Goal: Information Seeking & Learning: Find contact information

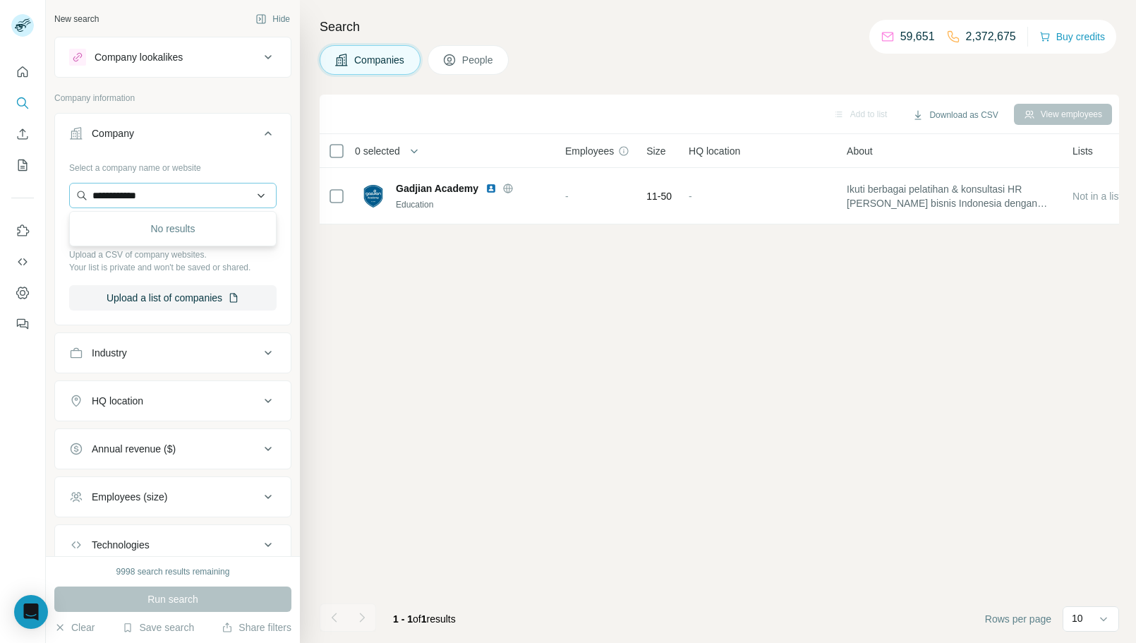
click at [165, 194] on input "**********" at bounding box center [172, 195] width 207 height 25
type input "********"
click at [178, 229] on div "GNews API [DOMAIN_NAME]" at bounding box center [173, 233] width 200 height 38
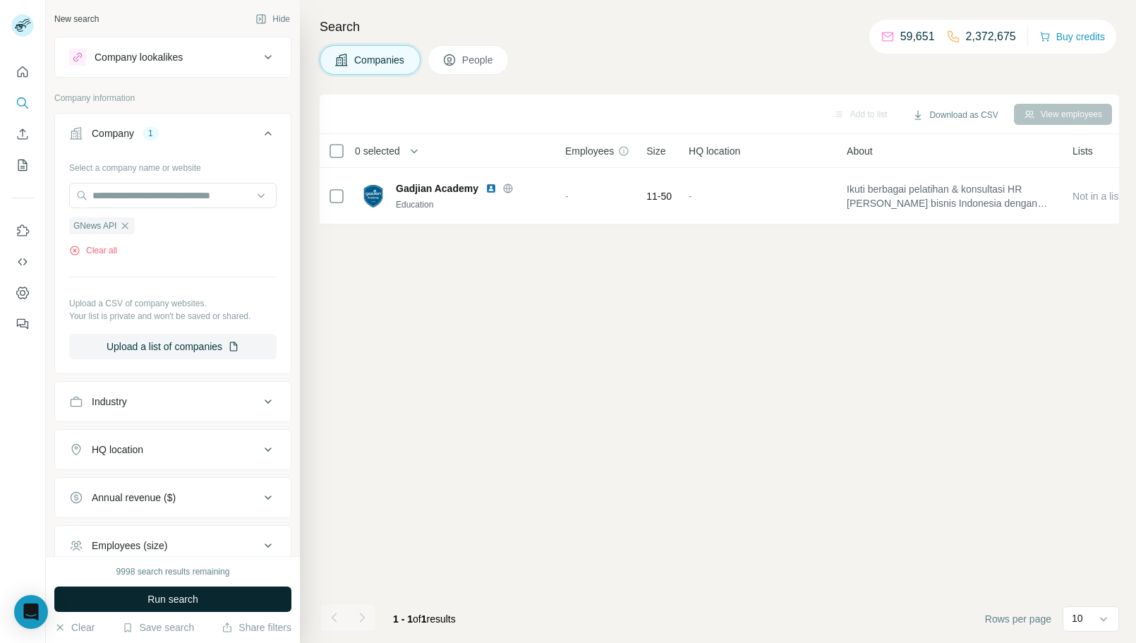
click at [191, 602] on span "Run search" at bounding box center [172, 599] width 51 height 14
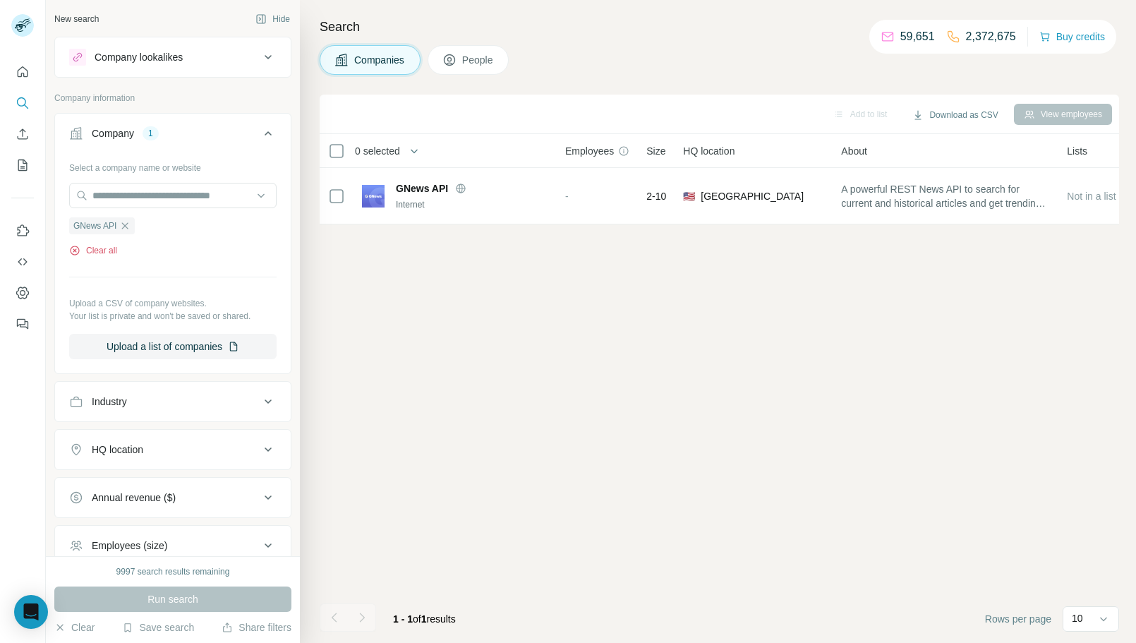
click at [100, 250] on button "Clear all" at bounding box center [93, 250] width 48 height 13
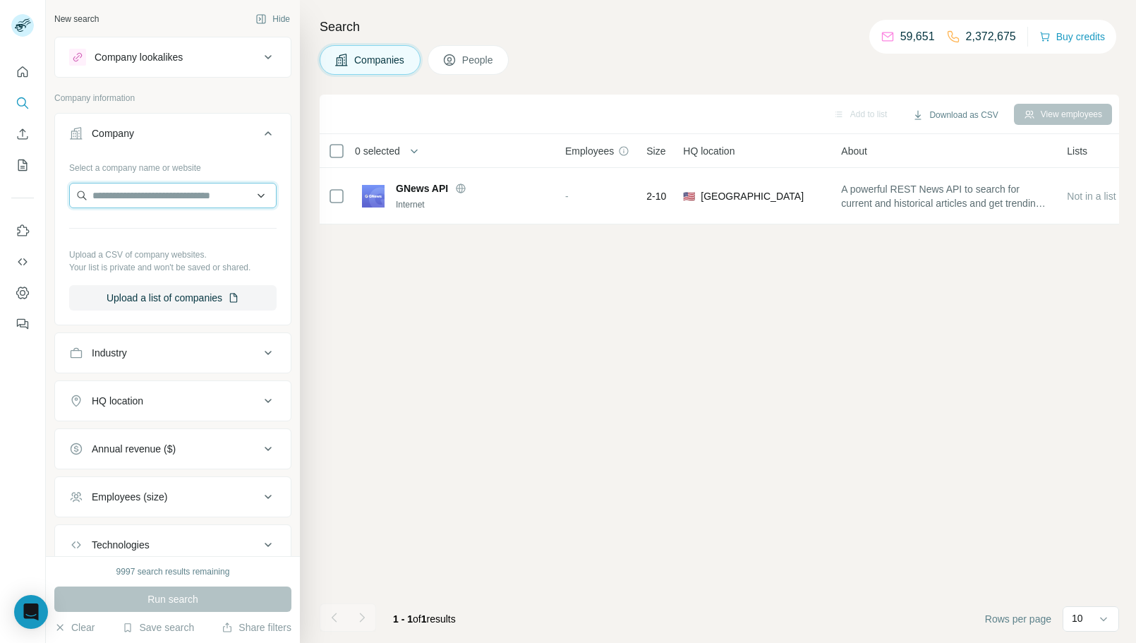
click at [149, 189] on input "text" at bounding box center [172, 195] width 207 height 25
paste input "**********"
type input "**********"
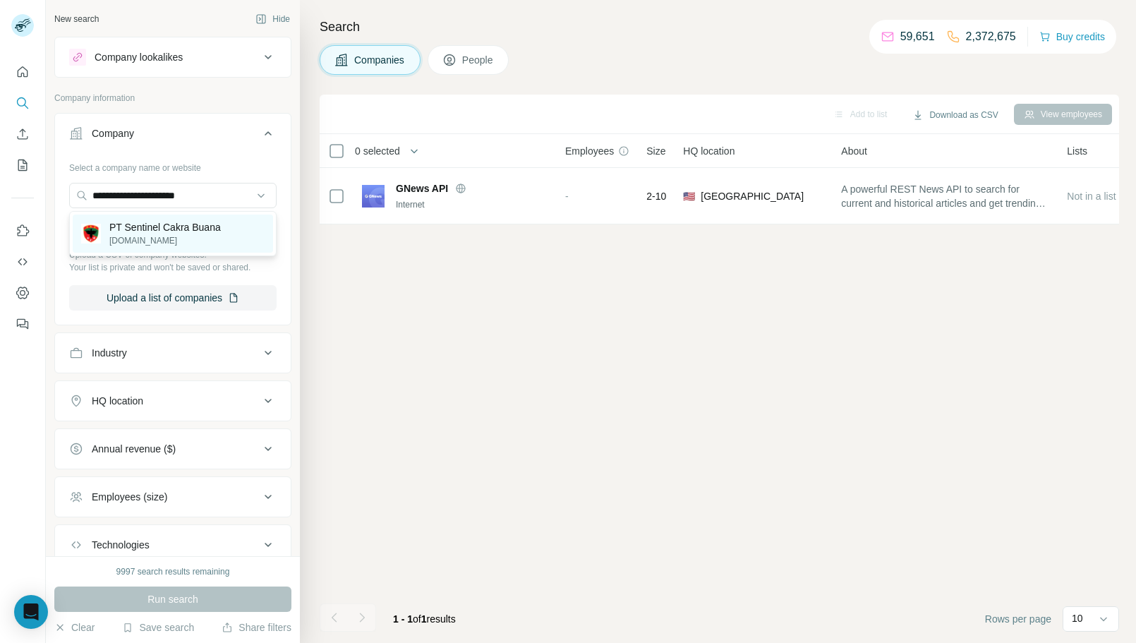
click at [203, 233] on p "PT Sentinel Cakra Buana" at bounding box center [164, 227] width 111 height 14
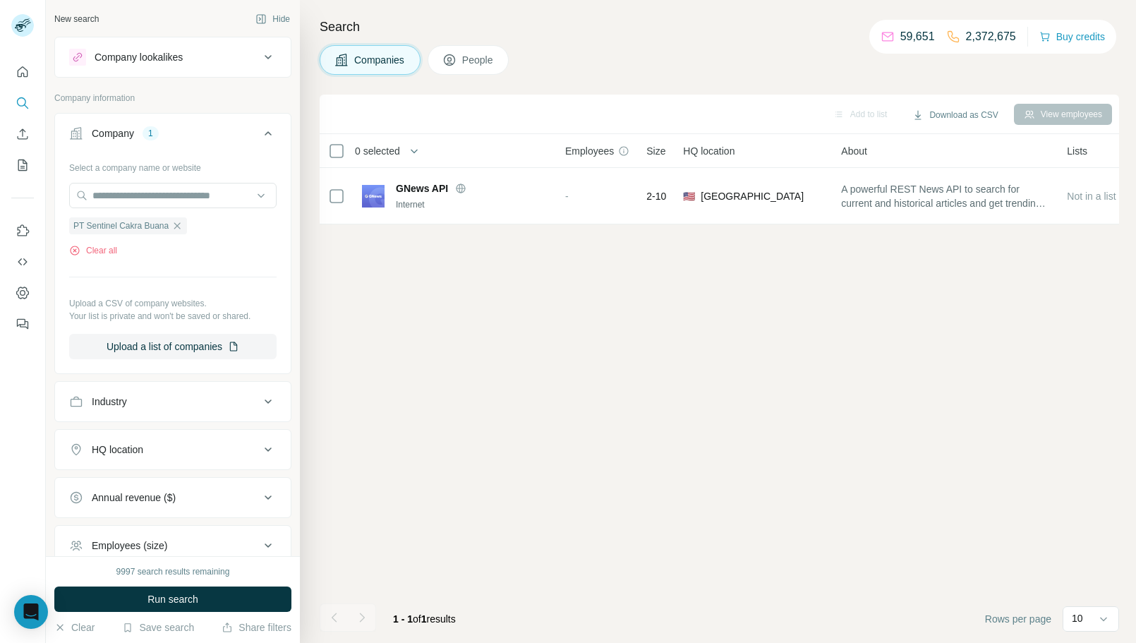
drag, startPoint x: 178, startPoint y: 597, endPoint x: 190, endPoint y: 571, distance: 29.4
click at [178, 595] on span "Run search" at bounding box center [172, 599] width 51 height 14
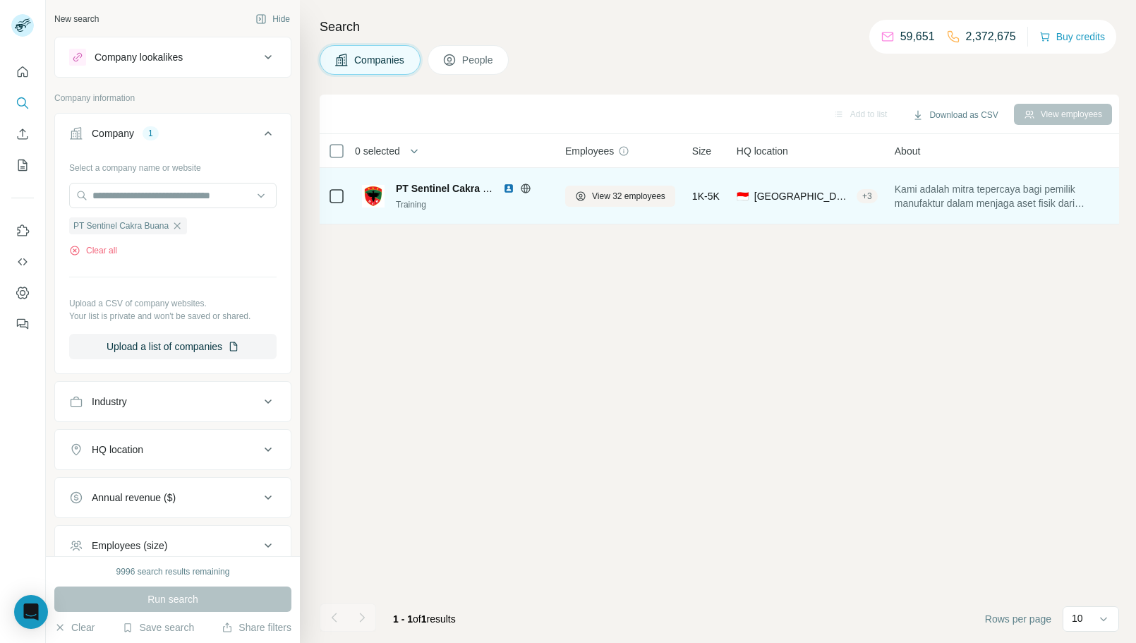
click at [506, 190] on img at bounding box center [508, 188] width 11 height 11
click at [612, 202] on button "View 32 employees" at bounding box center [620, 196] width 110 height 21
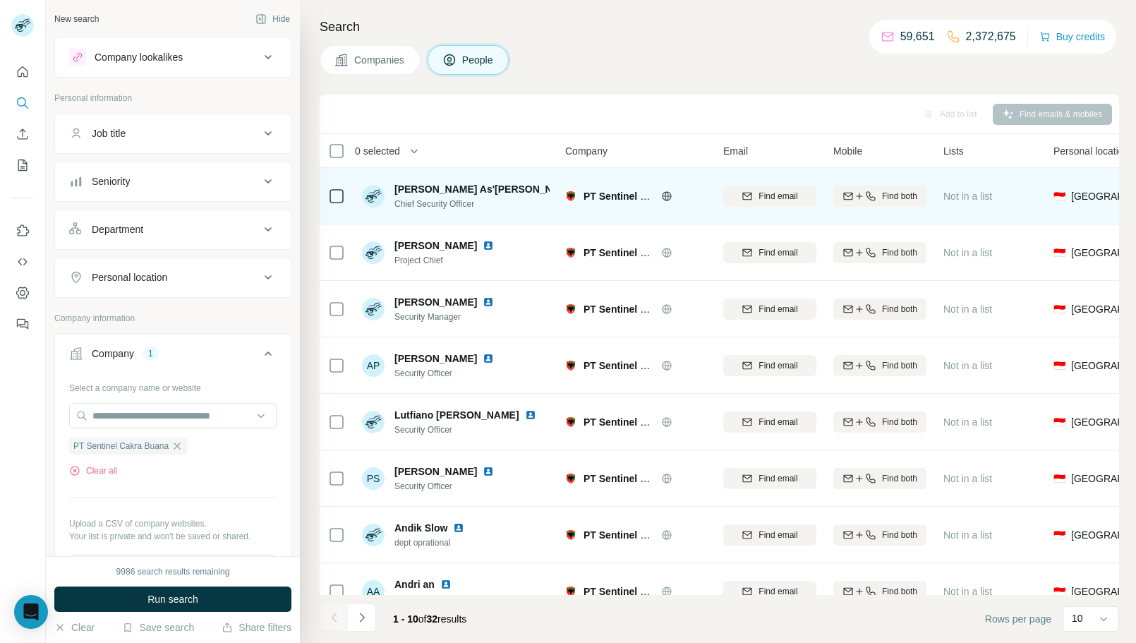
click at [583, 188] on img at bounding box center [586, 188] width 6 height 11
click at [873, 193] on icon "button" at bounding box center [870, 195] width 11 height 11
click at [428, 192] on span "[PERSON_NAME] As'[PERSON_NAME]" at bounding box center [485, 189] width 183 height 14
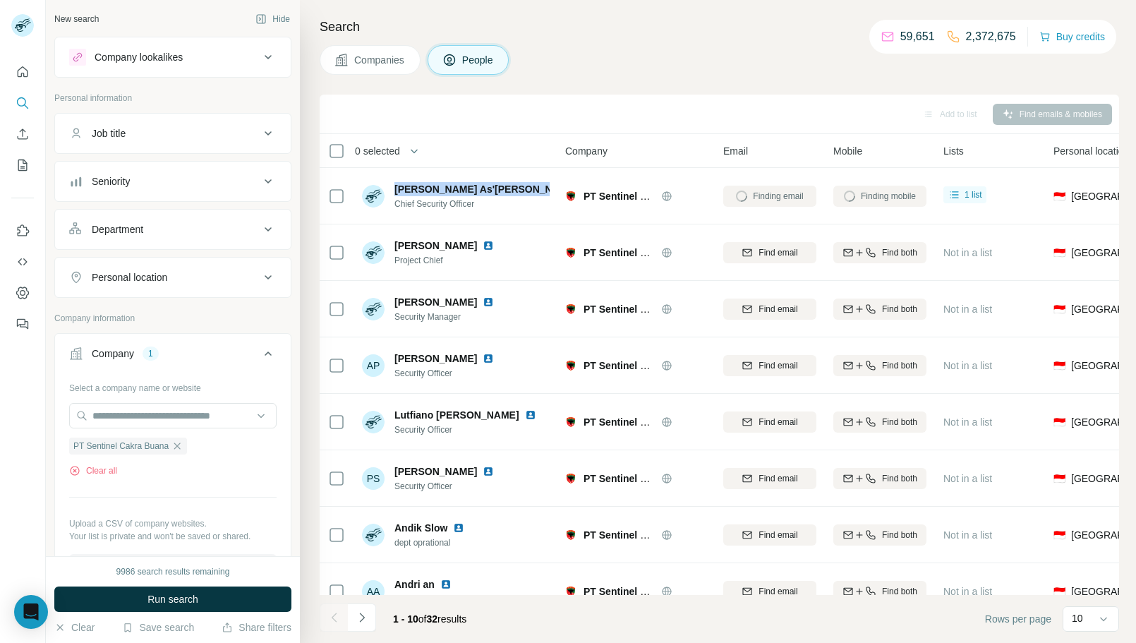
copy span "[PERSON_NAME] As'[PERSON_NAME]"
click at [593, 92] on div "Search Companies People Add to list Find emails & mobiles 0 selected People Com…" at bounding box center [718, 321] width 836 height 643
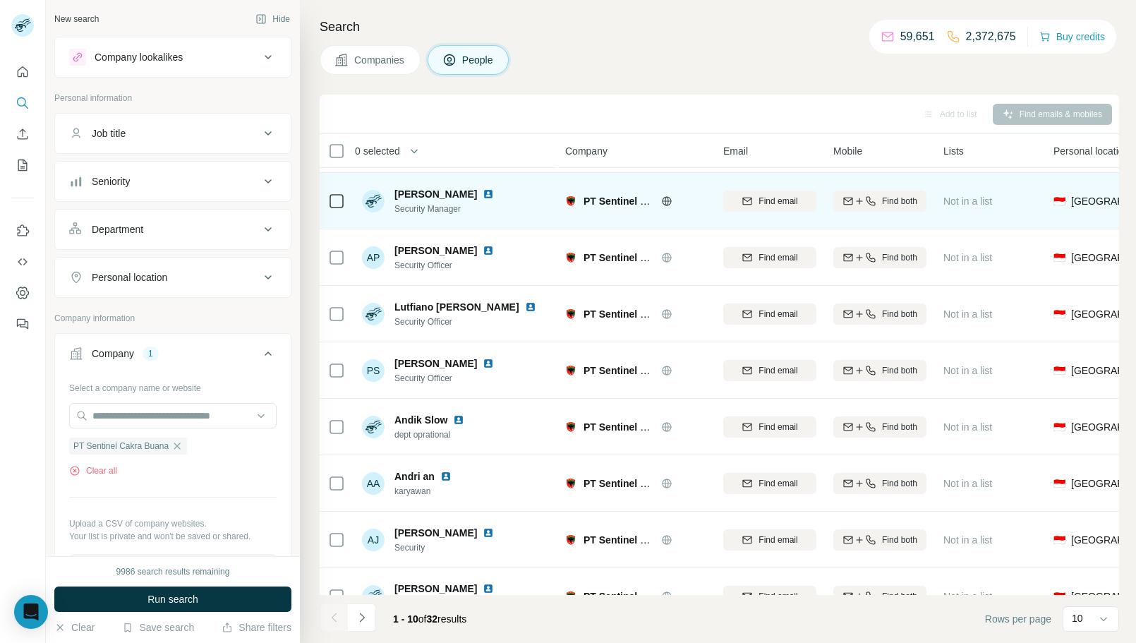
scroll to position [138, 0]
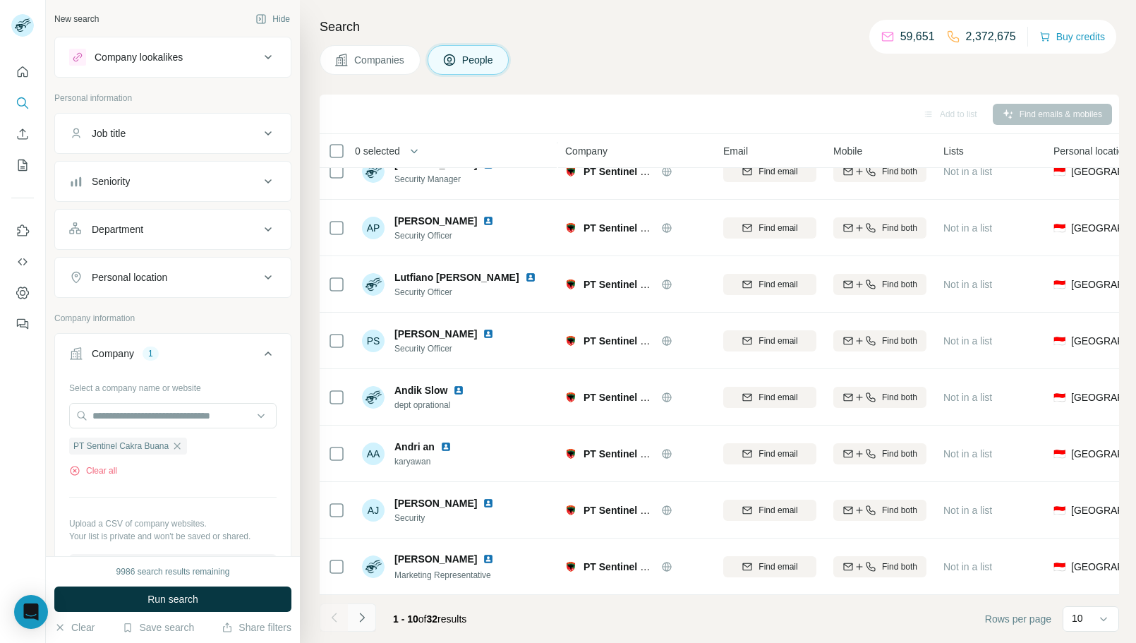
click at [355, 618] on icon "Navigate to next page" at bounding box center [362, 617] width 14 height 14
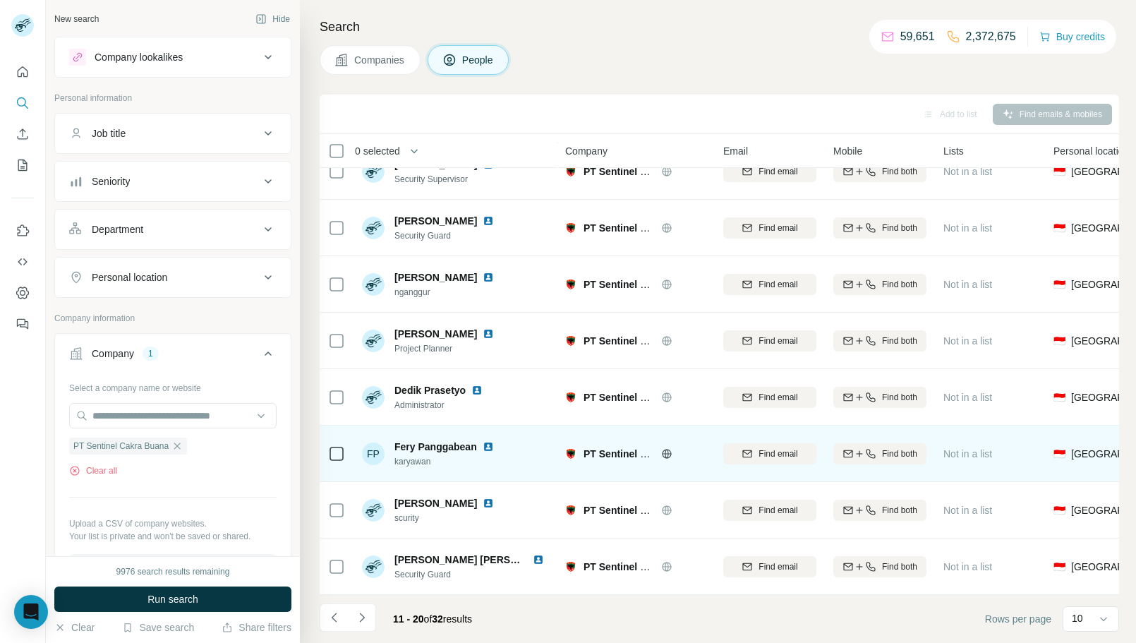
scroll to position [0, 0]
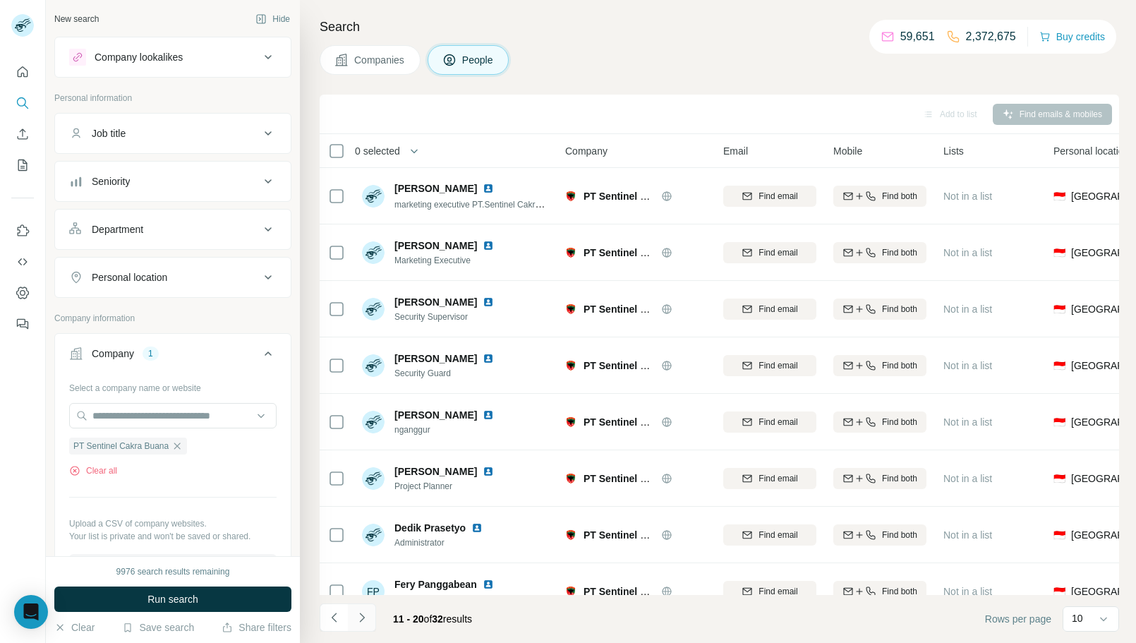
click at [362, 620] on icon "Navigate to next page" at bounding box center [362, 617] width 14 height 14
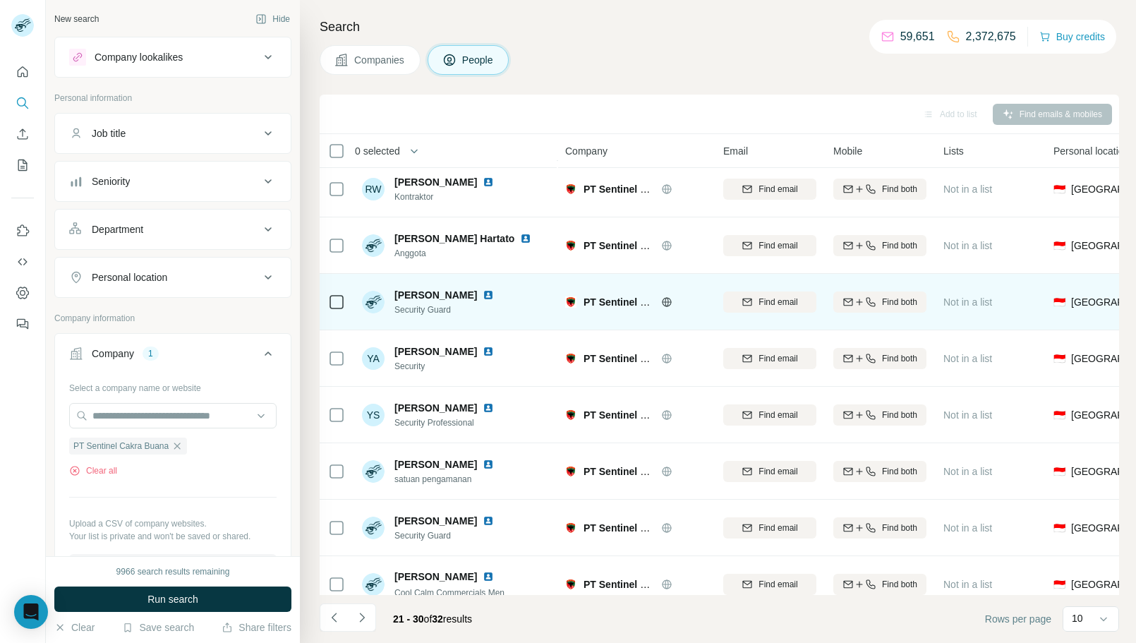
scroll to position [138, 0]
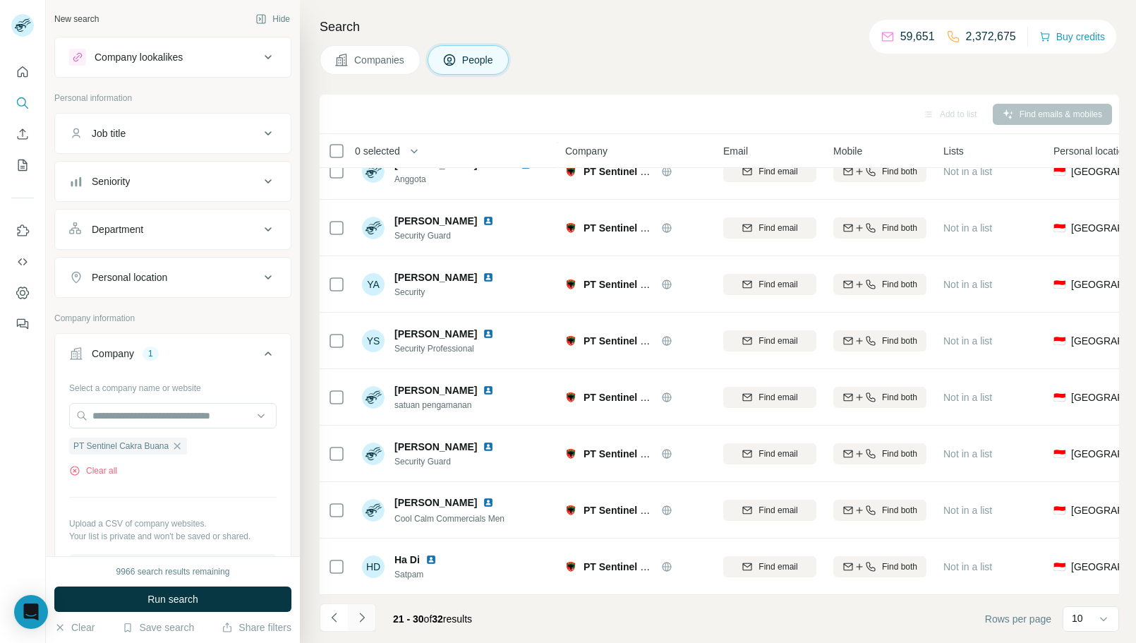
click at [368, 618] on icon "Navigate to next page" at bounding box center [362, 617] width 14 height 14
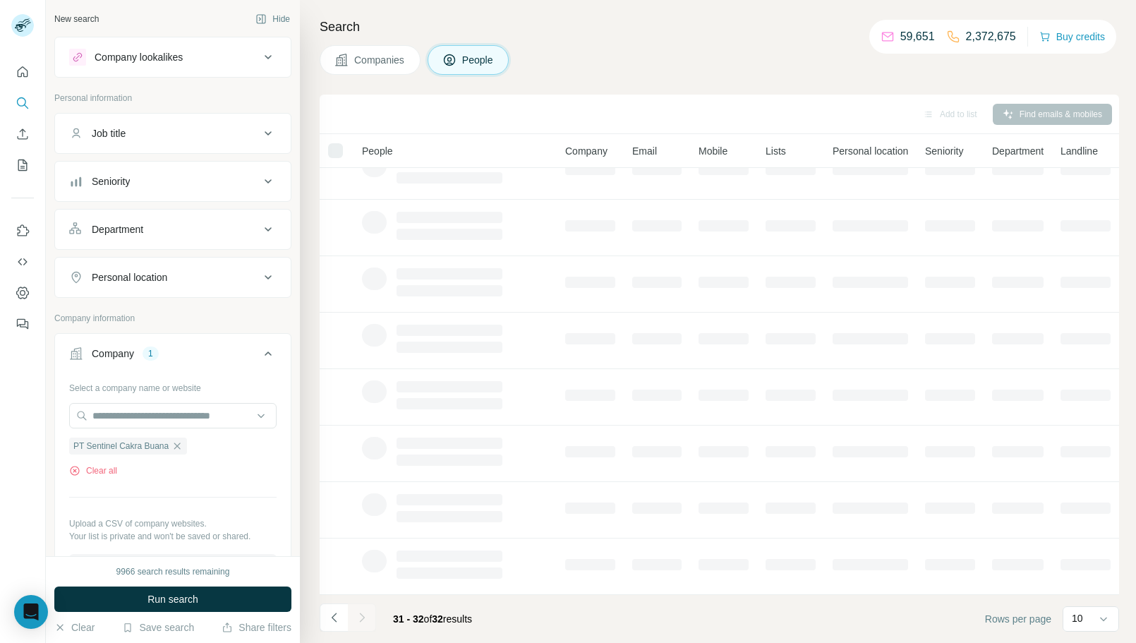
scroll to position [0, 0]
